Goal: Task Accomplishment & Management: Manage account settings

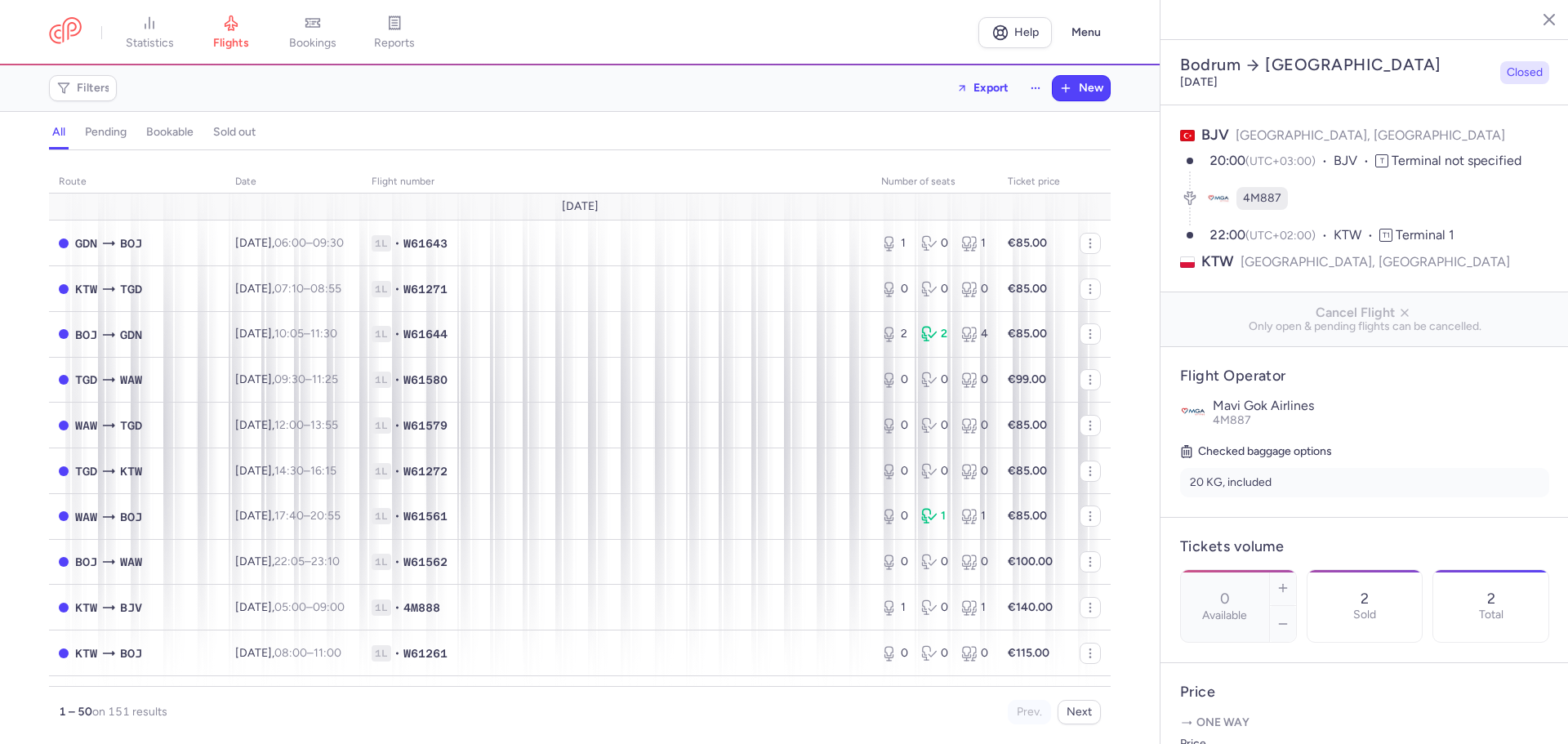
select select "days"
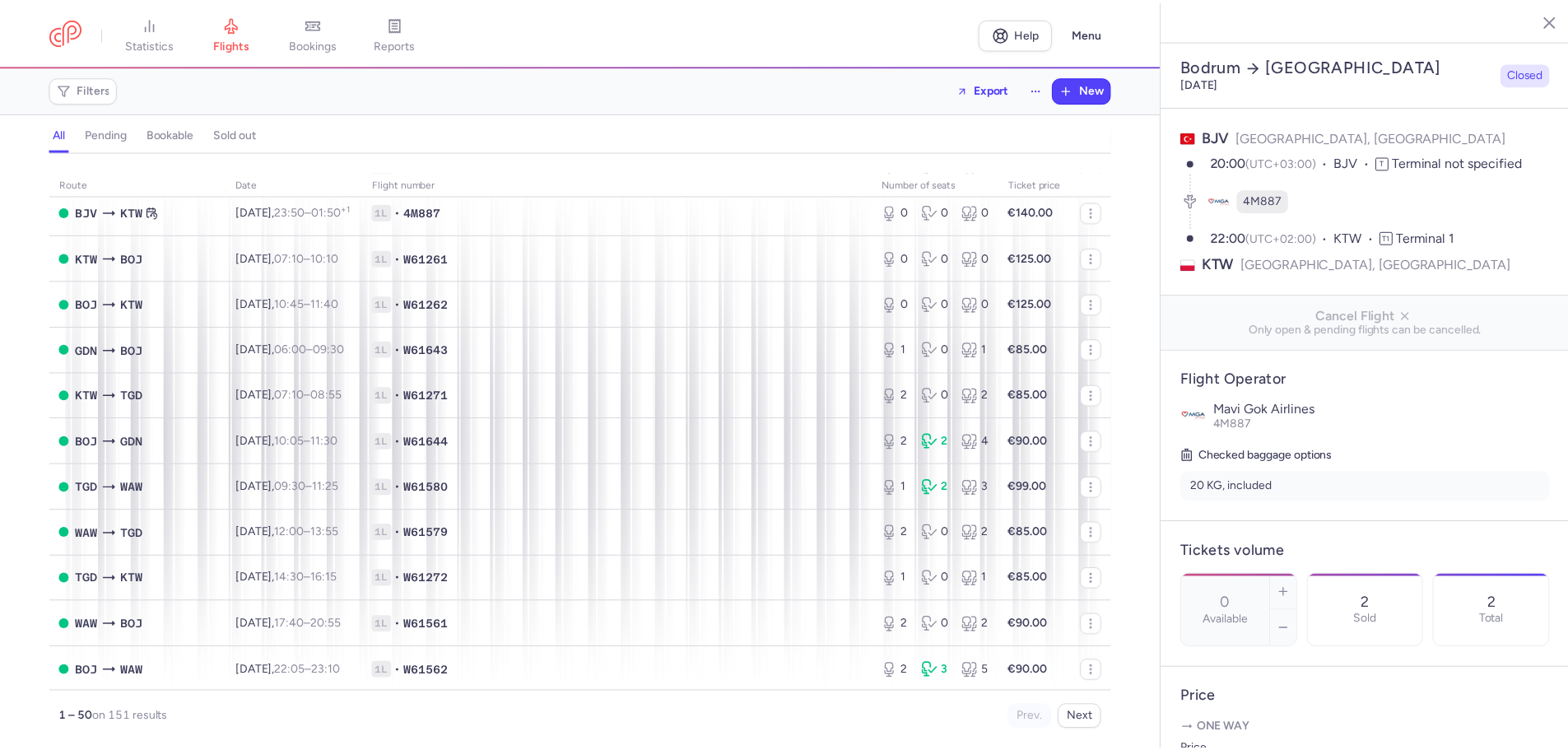
scroll to position [1824, 0]
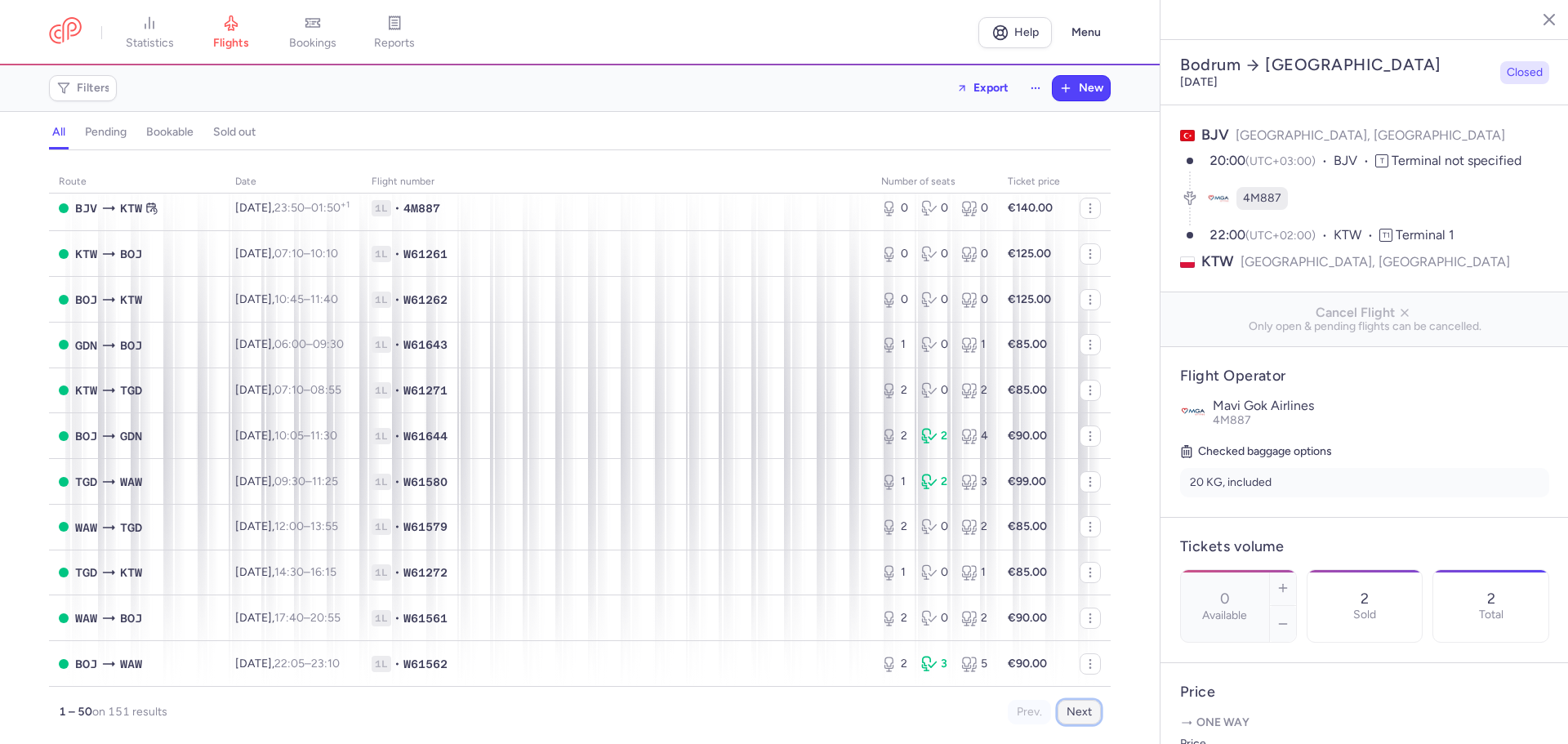
click at [1087, 710] on button "Next" at bounding box center [1079, 712] width 43 height 24
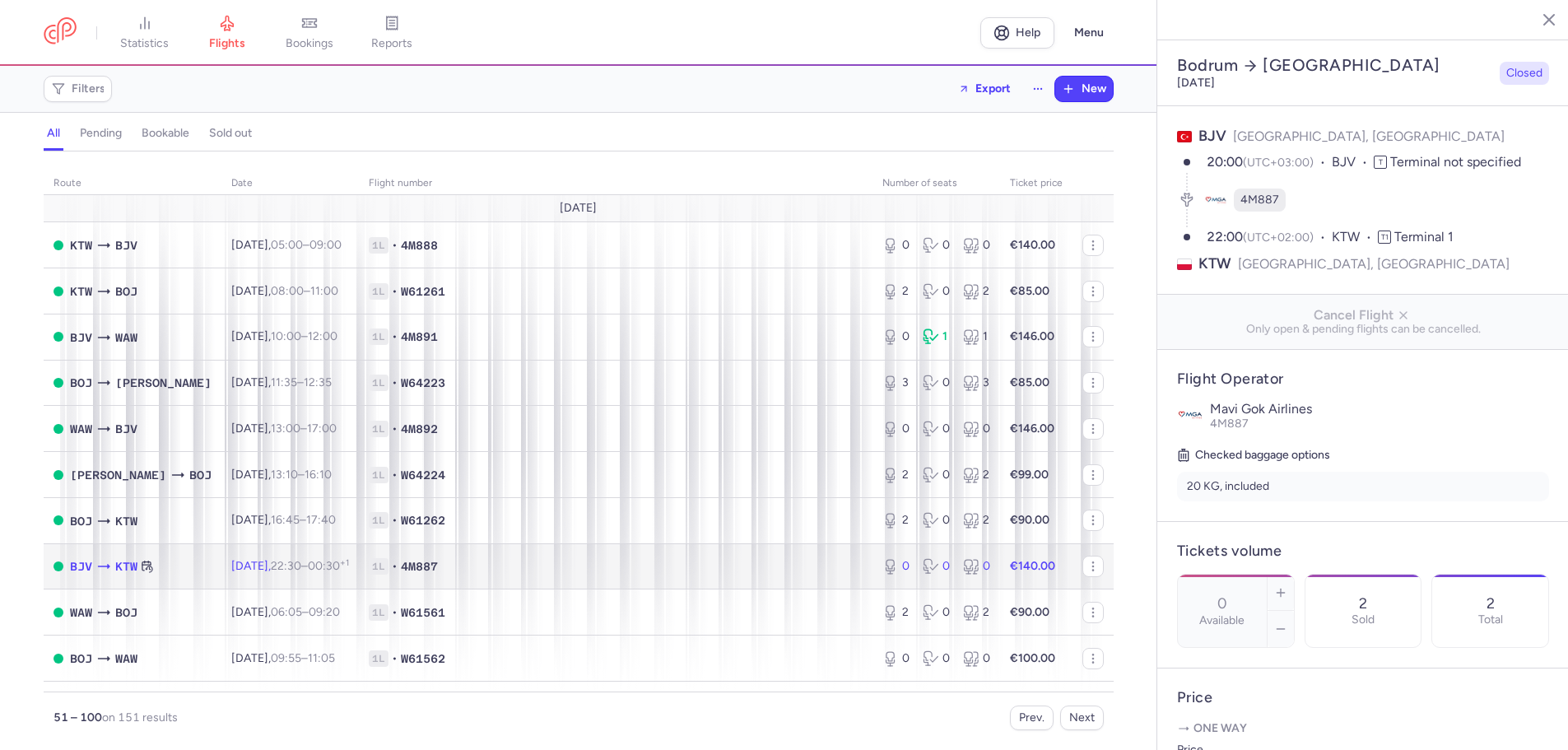
click at [284, 558] on td "[DATE] 22:30 – 00:30 +1" at bounding box center [290, 566] width 137 height 46
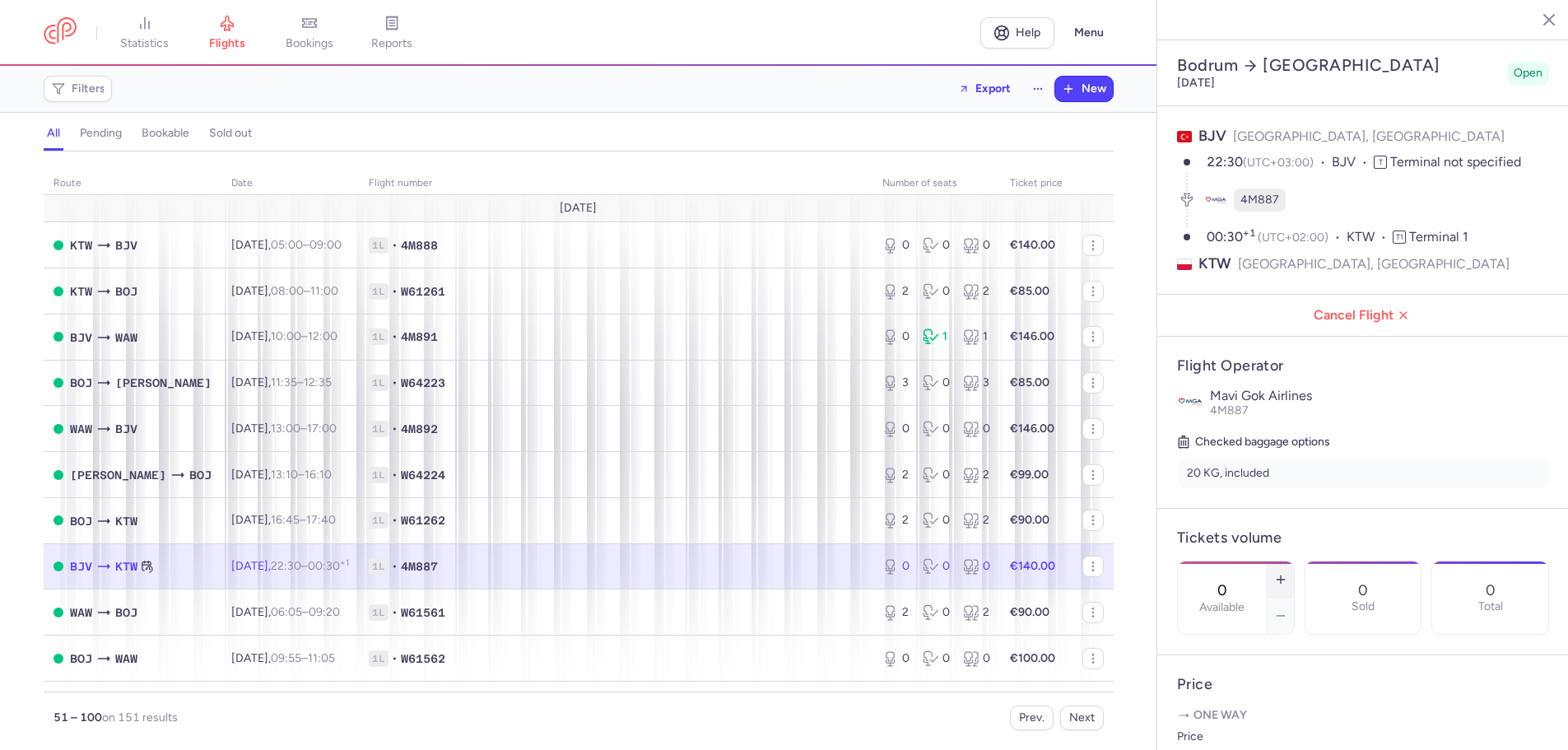
click at [1284, 579] on line "button" at bounding box center [1281, 579] width 7 height 0
type input "1"
click at [1262, 723] on span "Save changes" at bounding box center [1232, 717] width 81 height 14
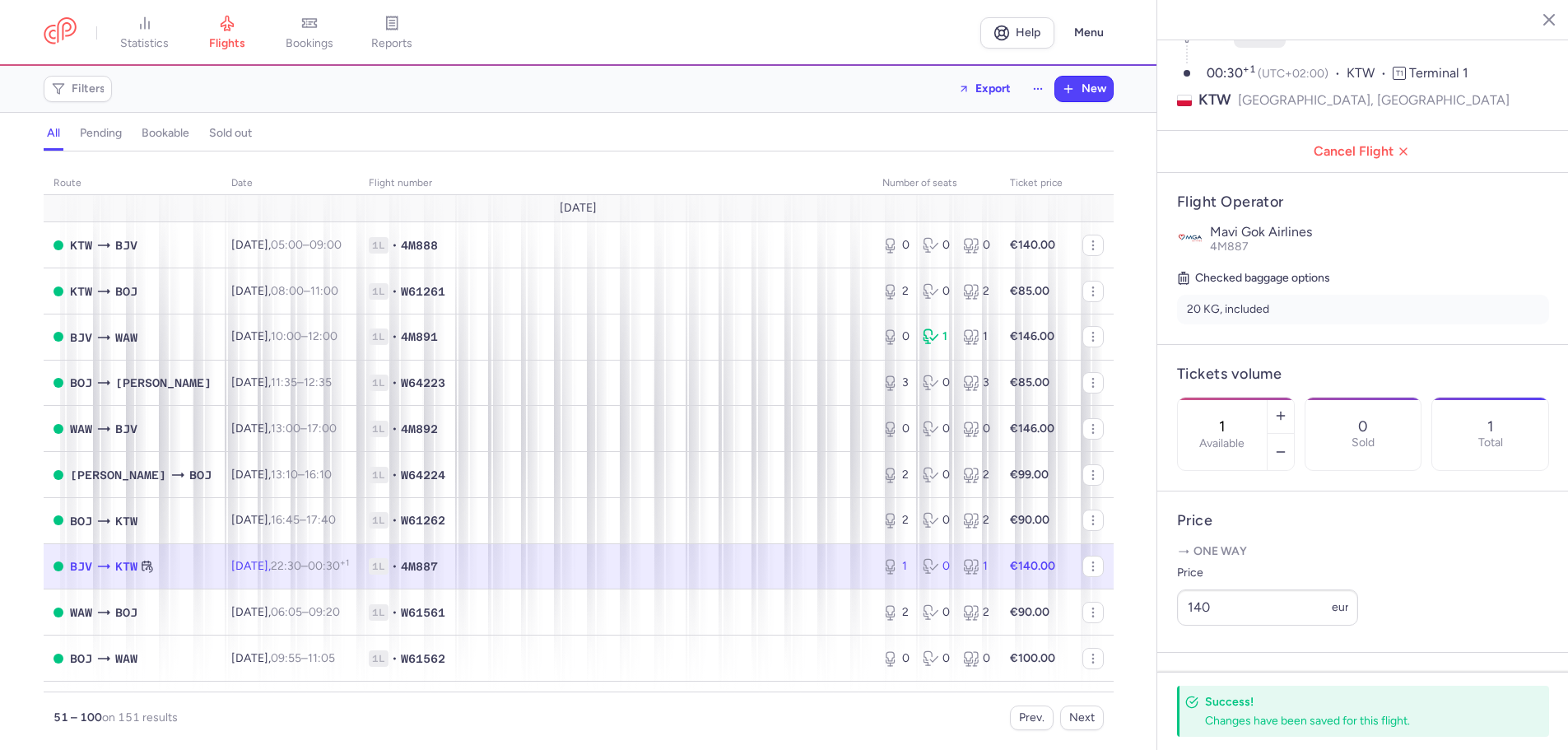
scroll to position [329, 0]
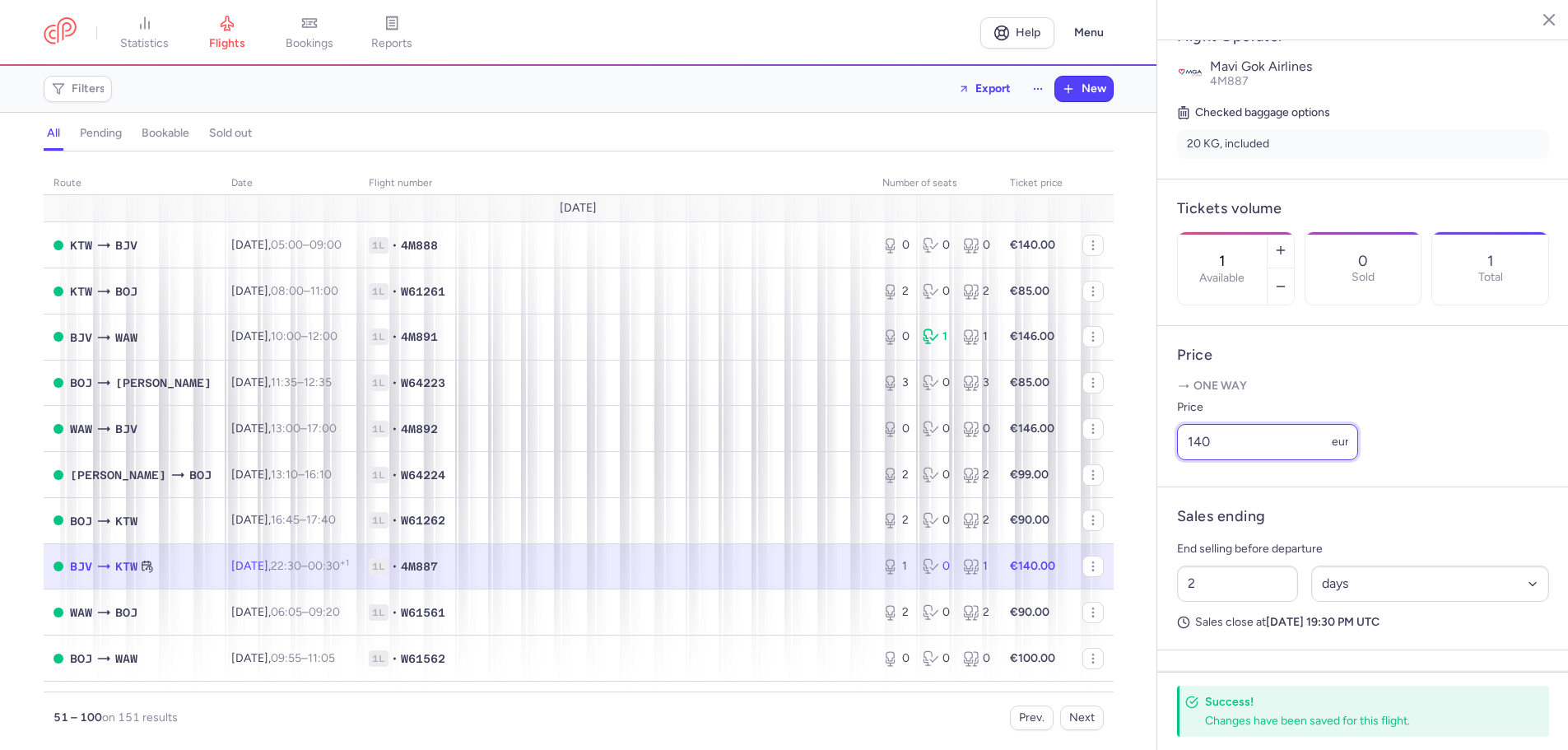
drag, startPoint x: 1225, startPoint y: 490, endPoint x: 1165, endPoint y: 474, distance: 62.1
click at [1163, 481] on article "Price One way Price 140 eur" at bounding box center [1362, 407] width 411 height 162
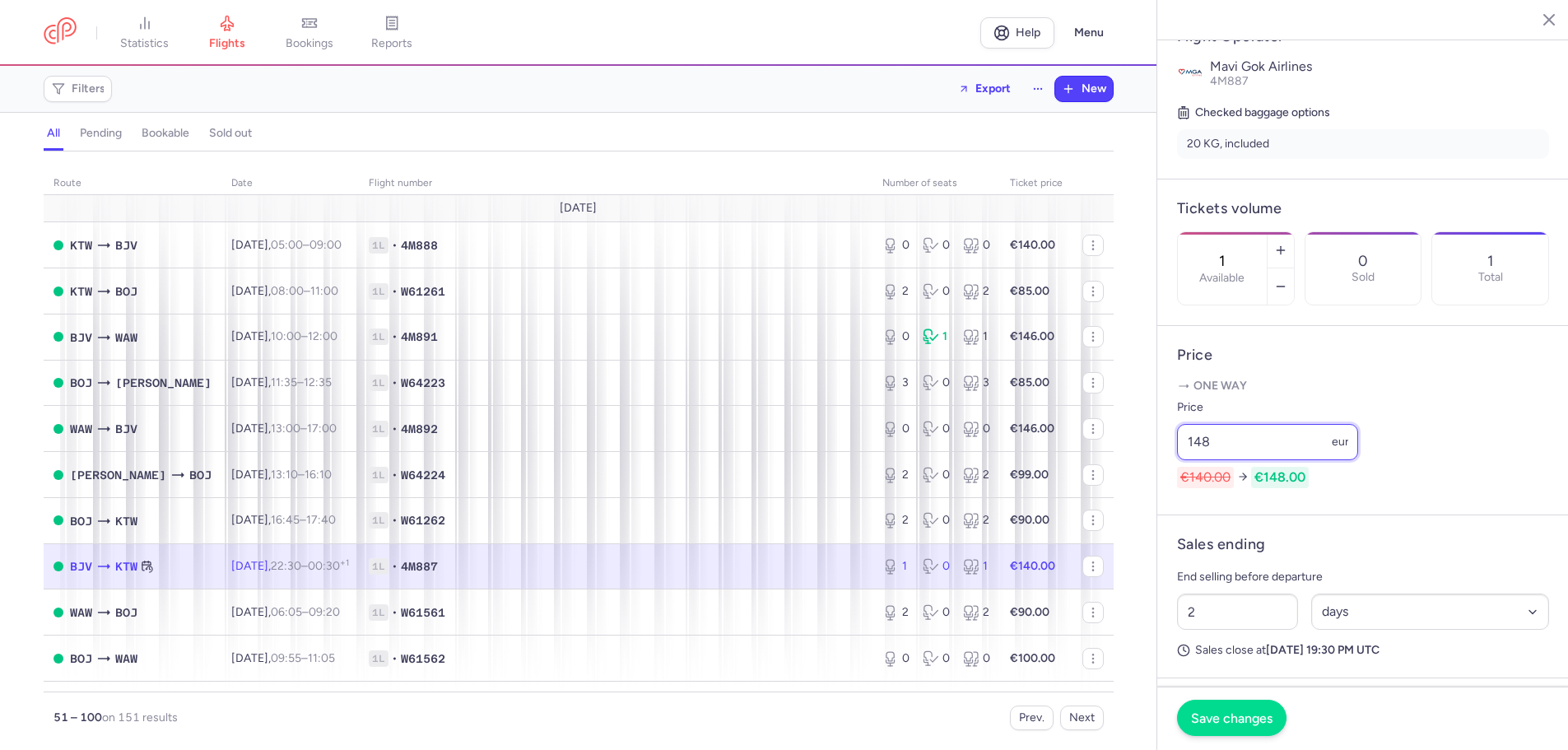
type input "148"
click at [1236, 718] on span "Save changes" at bounding box center [1232, 717] width 81 height 14
